Goal: Task Accomplishment & Management: Complete application form

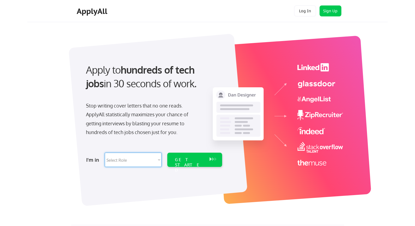
click at [123, 160] on select "Select Role Software Engineering Product Management Customer Success Sales UI/U…" at bounding box center [133, 159] width 57 height 14
select select ""hr_recruiting""
click at [105, 152] on select "Select Role Software Engineering Product Management Customer Success Sales UI/U…" at bounding box center [133, 159] width 57 height 14
select select ""hr_recruiting""
click at [193, 162] on div "GET STARTED" at bounding box center [189, 165] width 29 height 16
